Goal: Task Accomplishment & Management: Manage account settings

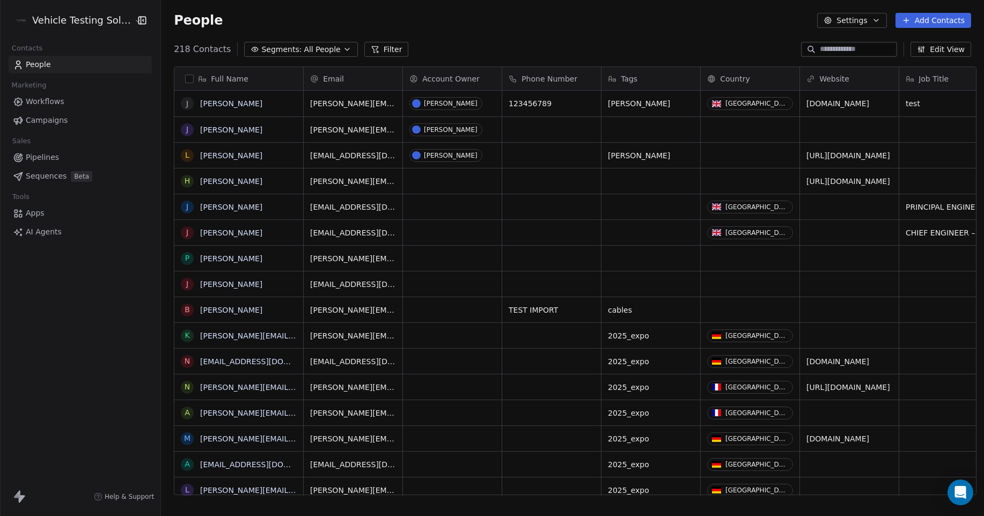
scroll to position [446, 820]
click at [84, 22] on html "Vehicle Testing Solutions Contacts People Marketing Workflows Campaigns Sales P…" at bounding box center [492, 258] width 984 height 516
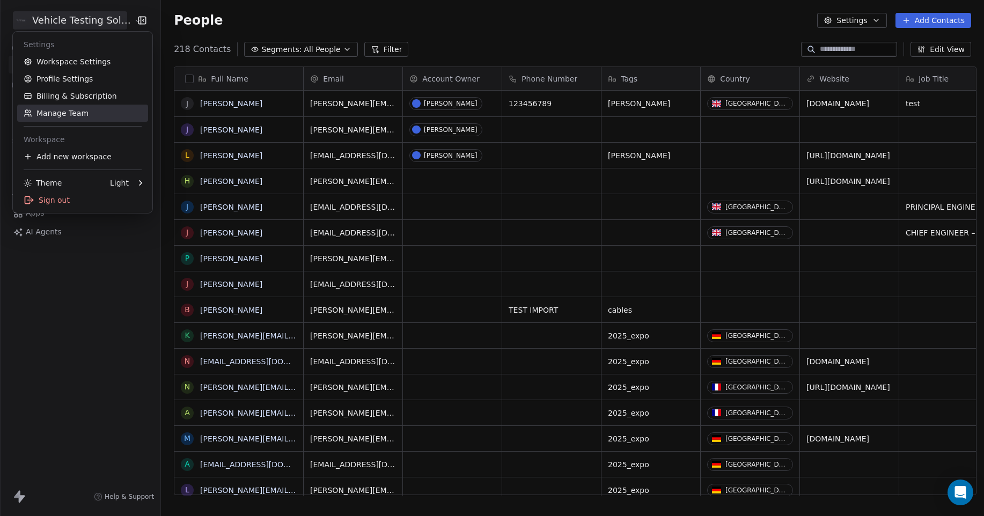
click at [84, 114] on link "Manage Team" at bounding box center [82, 113] width 131 height 17
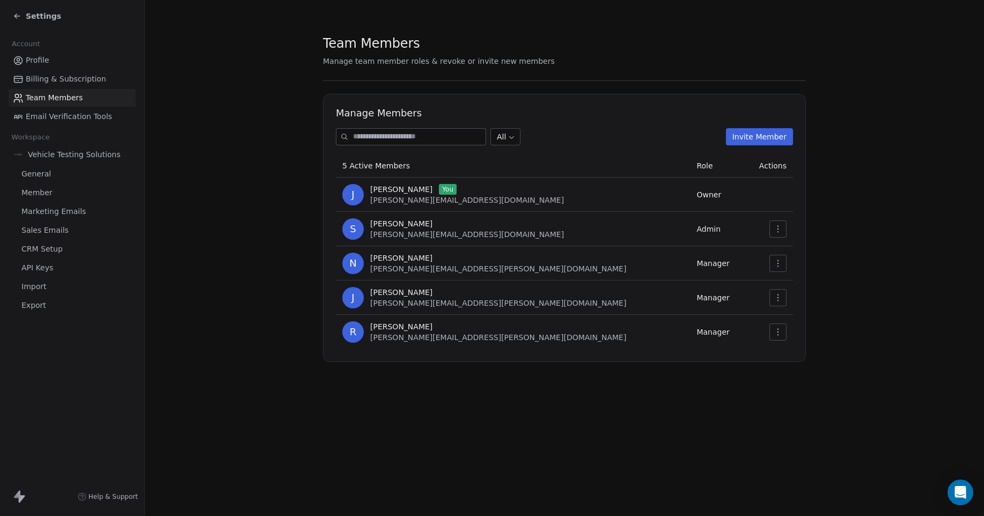
click at [773, 140] on button "Invite Member" at bounding box center [759, 136] width 67 height 17
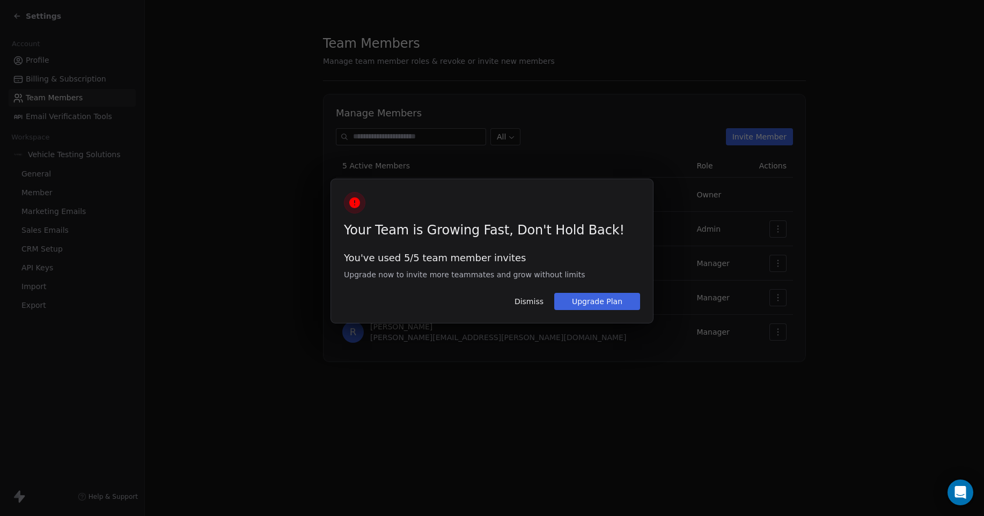
click at [614, 304] on button "Upgrade Plan" at bounding box center [597, 301] width 86 height 17
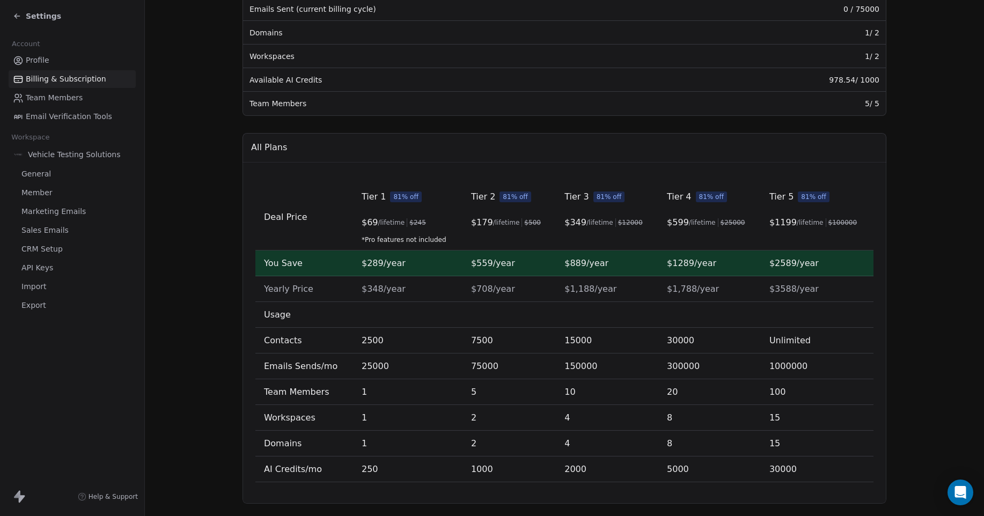
scroll to position [248, 0]
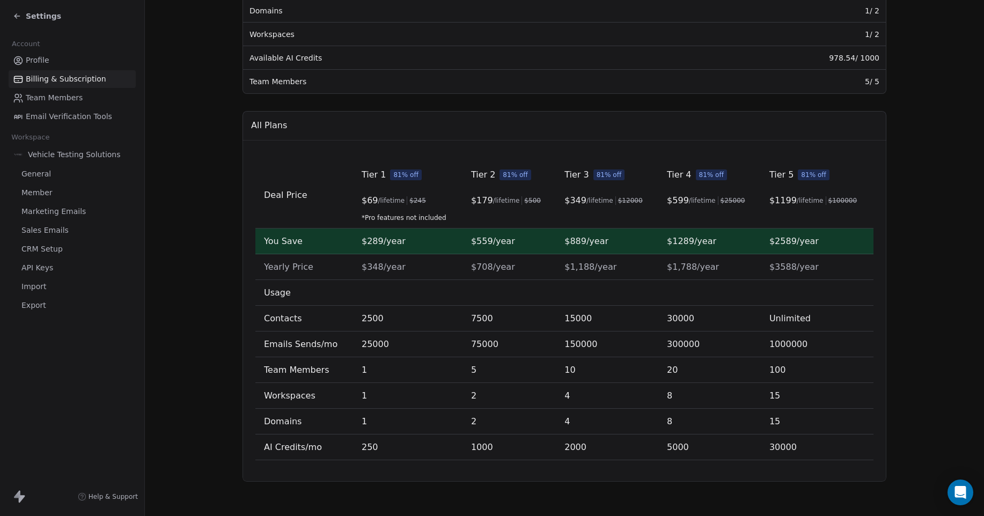
click at [55, 247] on span "CRM Setup" at bounding box center [41, 249] width 41 height 11
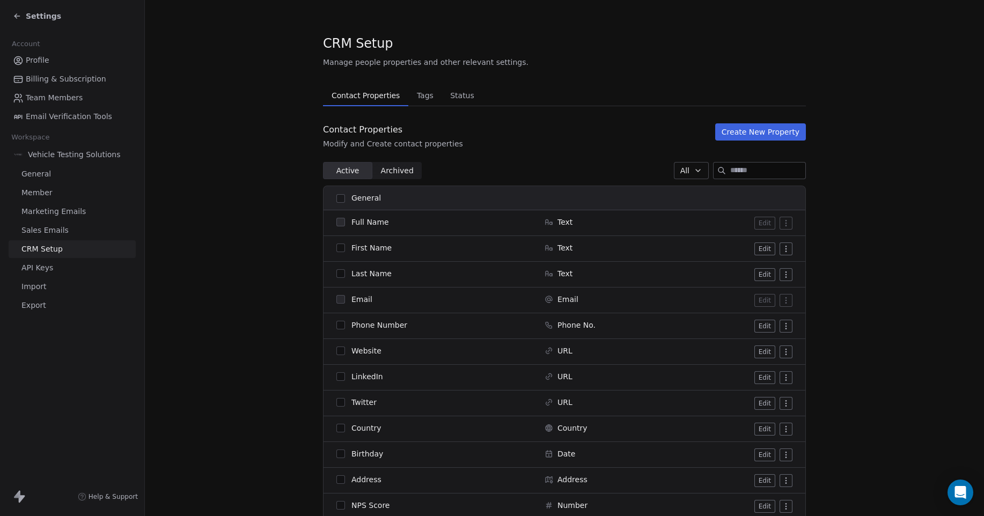
click at [421, 97] on span "Tags" at bounding box center [425, 95] width 25 height 15
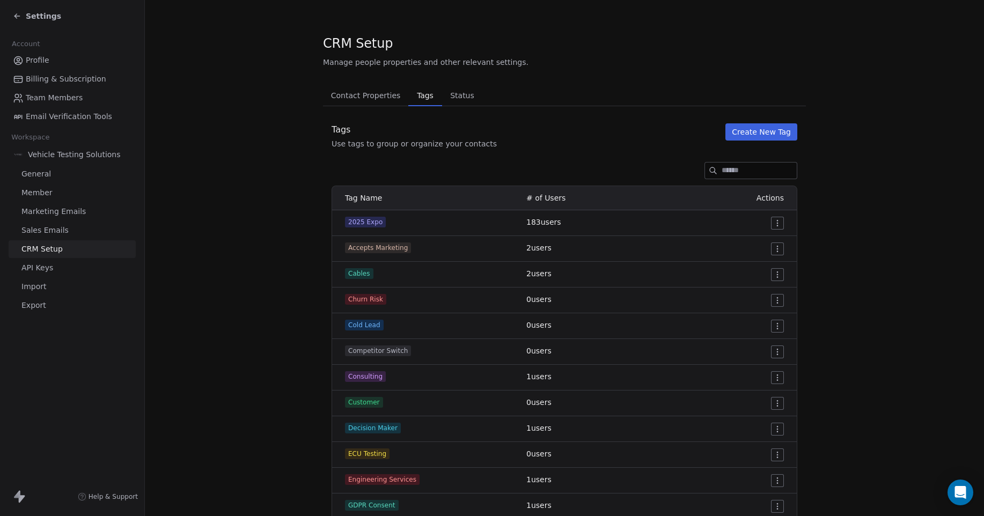
click at [762, 136] on button "Create New Tag" at bounding box center [761, 131] width 72 height 17
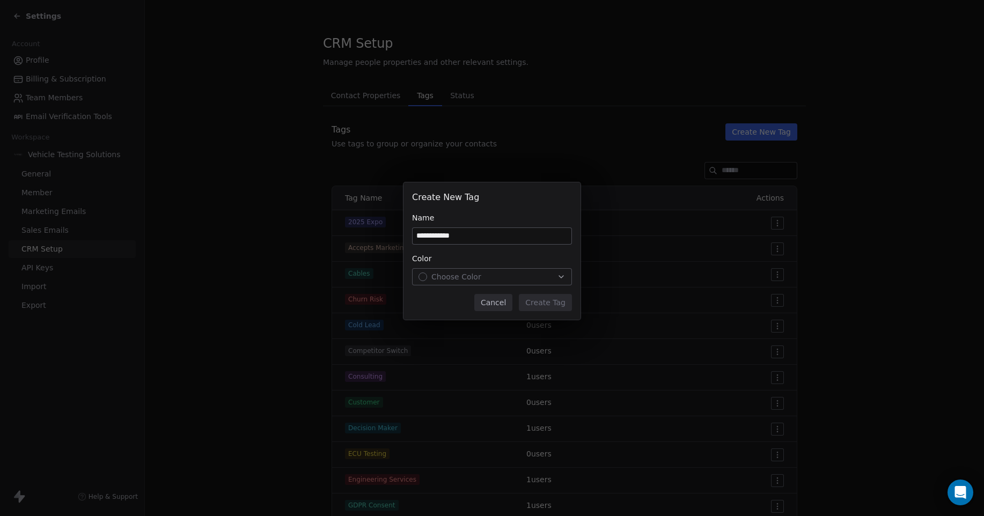
type input "**********"
click at [560, 279] on icon "button" at bounding box center [561, 277] width 9 height 9
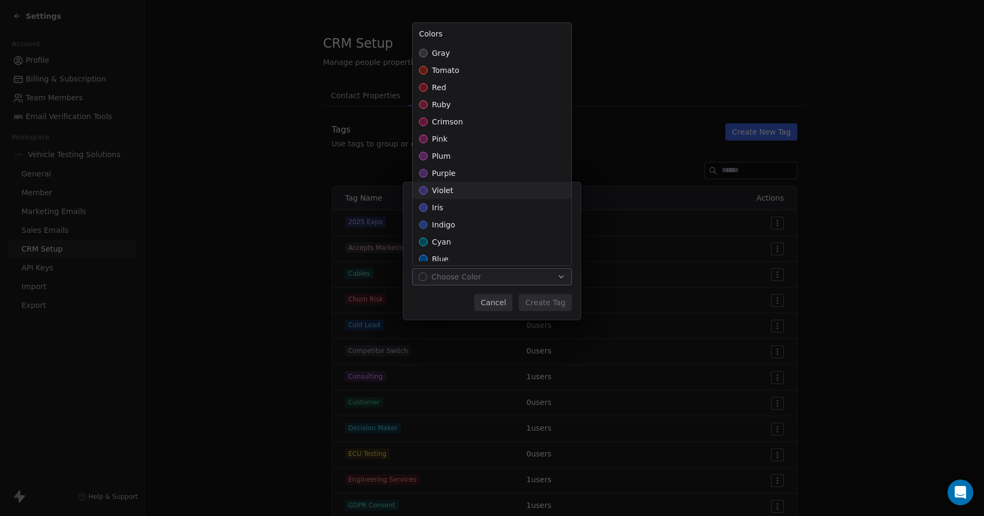
click at [516, 195] on div "violet" at bounding box center [492, 190] width 159 height 17
click at [547, 306] on div "**********" at bounding box center [492, 258] width 984 height 186
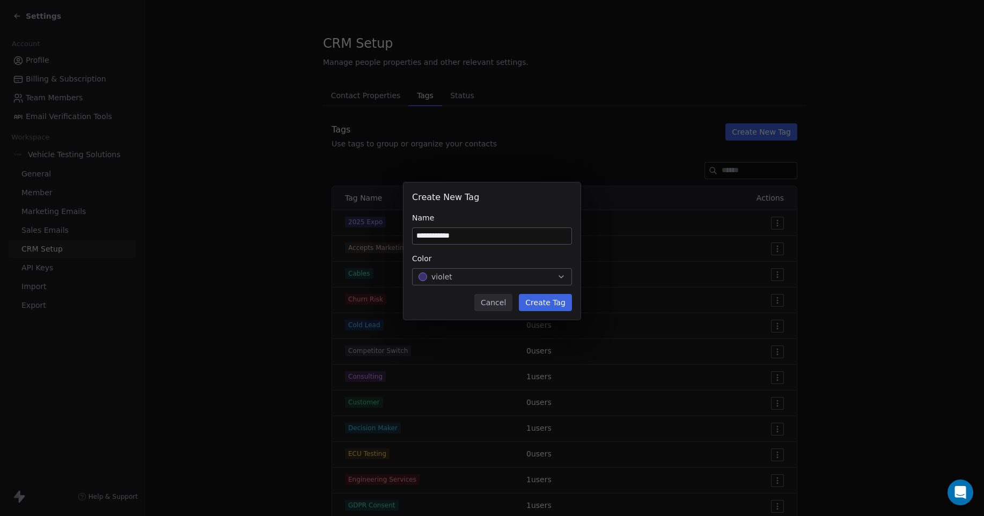
click at [546, 306] on button "Create Tag" at bounding box center [545, 302] width 53 height 17
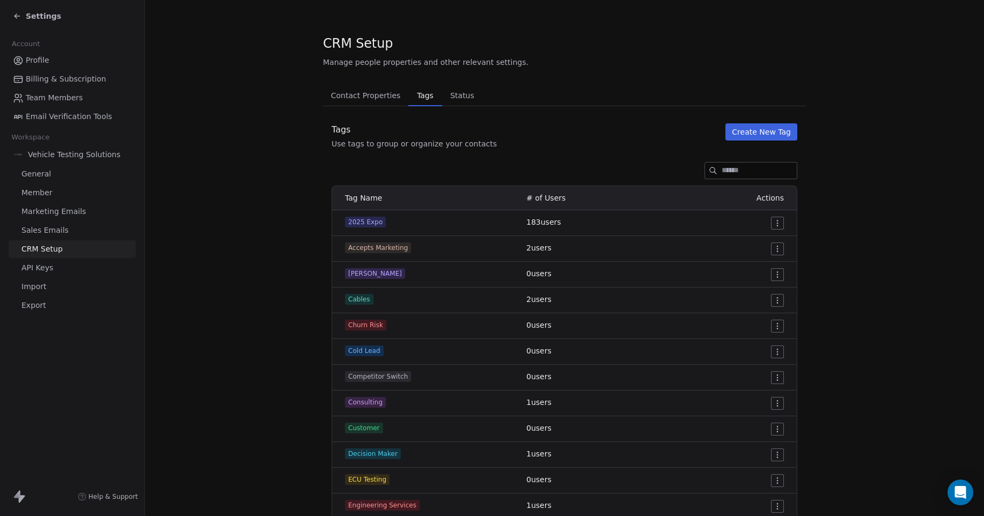
click at [39, 62] on span "Profile" at bounding box center [38, 60] width 24 height 11
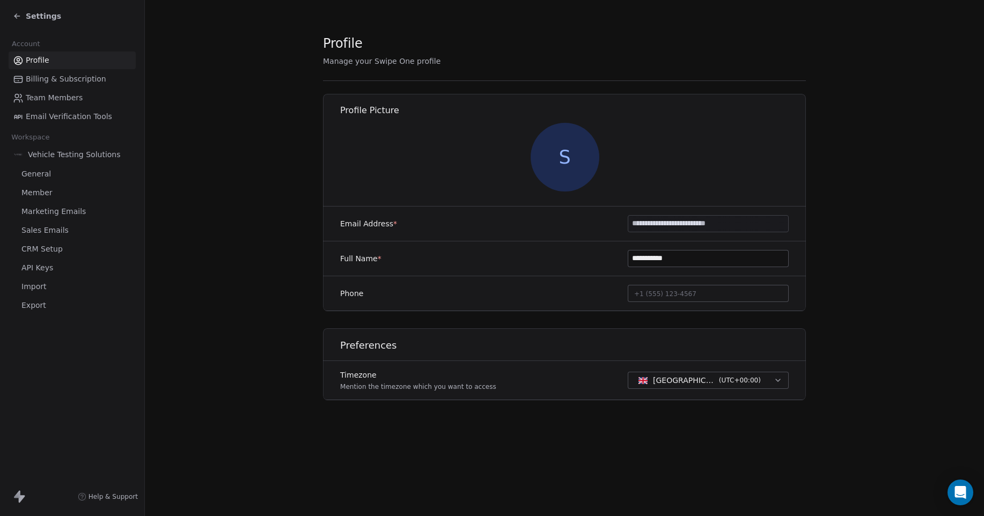
click at [43, 17] on span "Settings" at bounding box center [43, 16] width 35 height 11
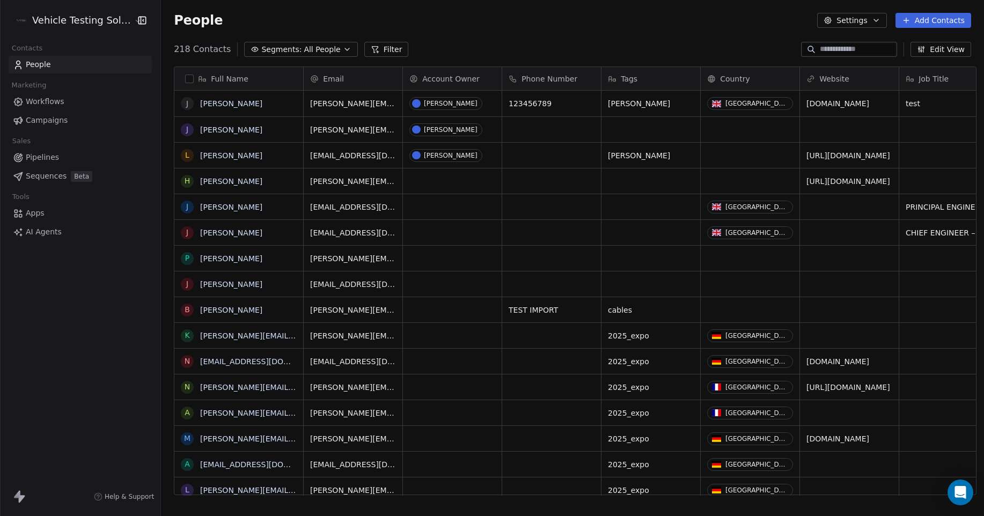
scroll to position [446, 820]
